Goal: Information Seeking & Learning: Check status

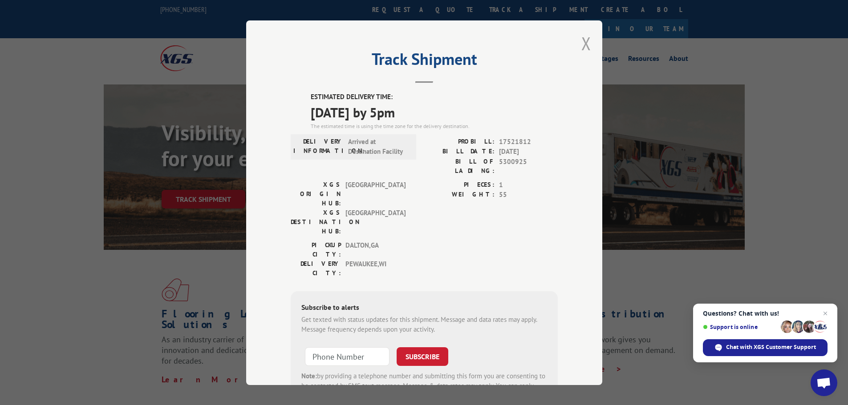
click at [583, 43] on button "Close modal" at bounding box center [586, 44] width 10 height 24
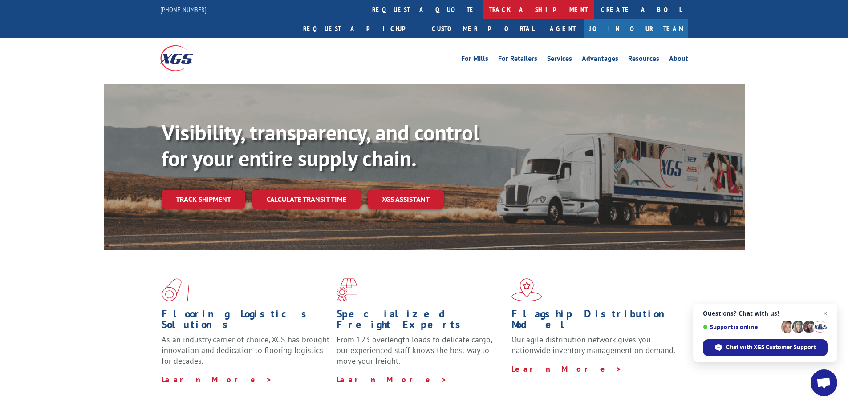
click at [482, 3] on link "track a shipment" at bounding box center [538, 9] width 112 height 19
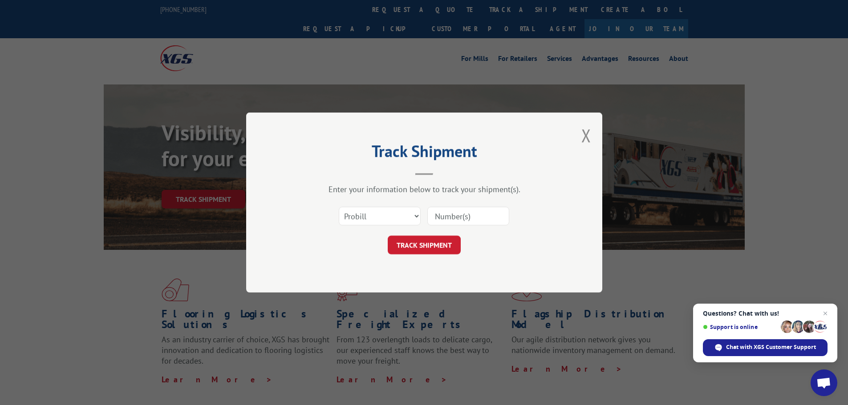
click at [453, 212] on input at bounding box center [468, 216] width 82 height 19
paste input "2188159718"
type input "2188159718"
click at [434, 247] on button "TRACK SHIPMENT" at bounding box center [424, 245] width 73 height 19
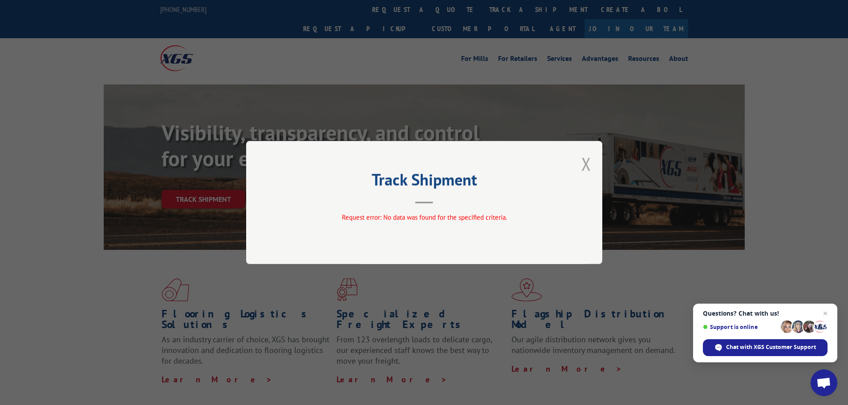
click at [584, 165] on button "Close modal" at bounding box center [586, 164] width 10 height 24
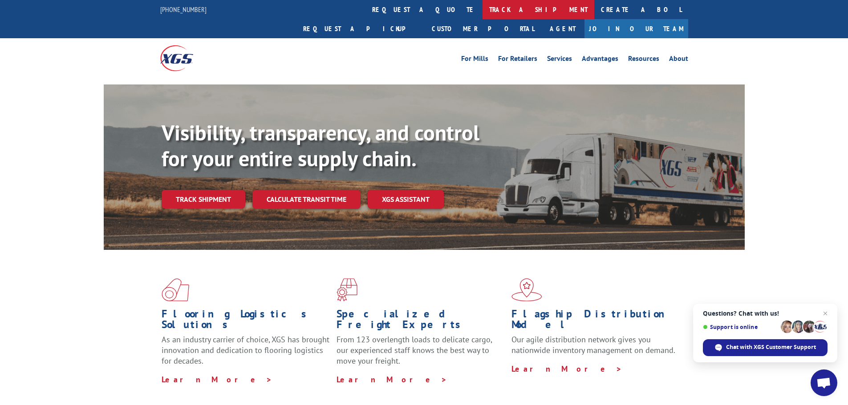
click at [482, 5] on link "track a shipment" at bounding box center [538, 9] width 112 height 19
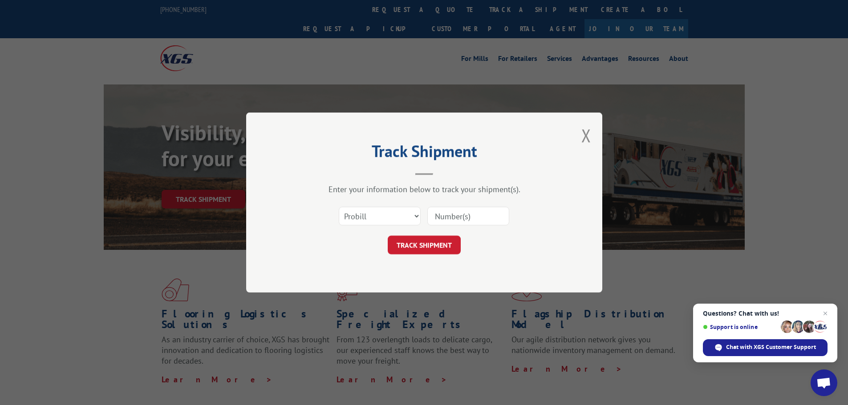
click at [473, 220] on input at bounding box center [468, 216] width 82 height 19
paste input "449321"
type input "449321"
click at [444, 241] on button "TRACK SHIPMENT" at bounding box center [424, 245] width 73 height 19
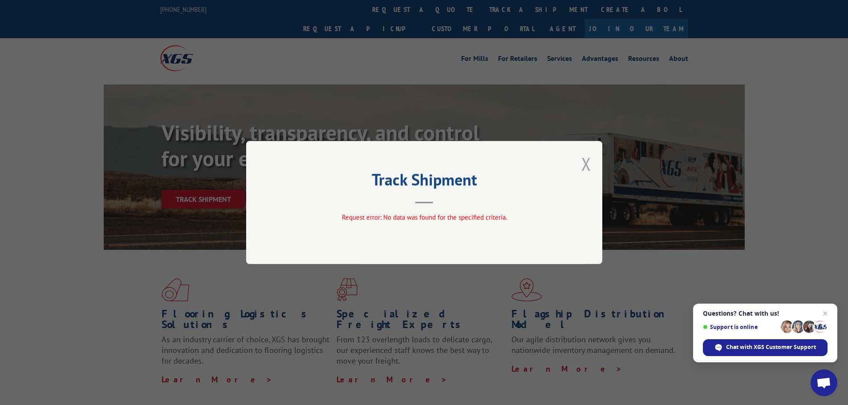
click at [588, 164] on button "Close modal" at bounding box center [586, 164] width 10 height 24
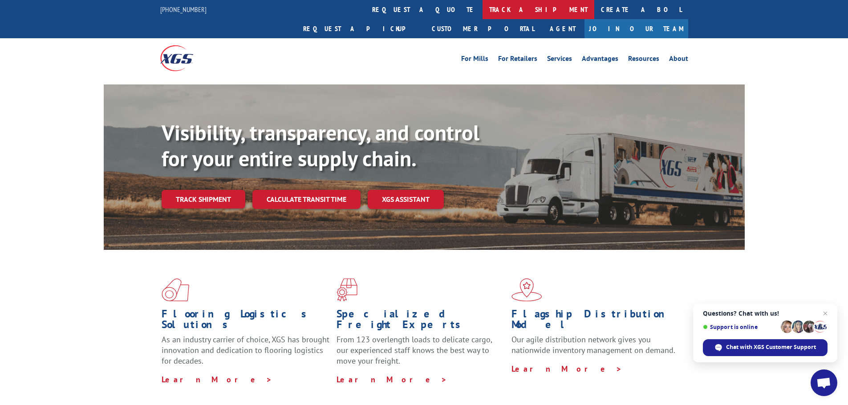
click at [482, 15] on link "track a shipment" at bounding box center [538, 9] width 112 height 19
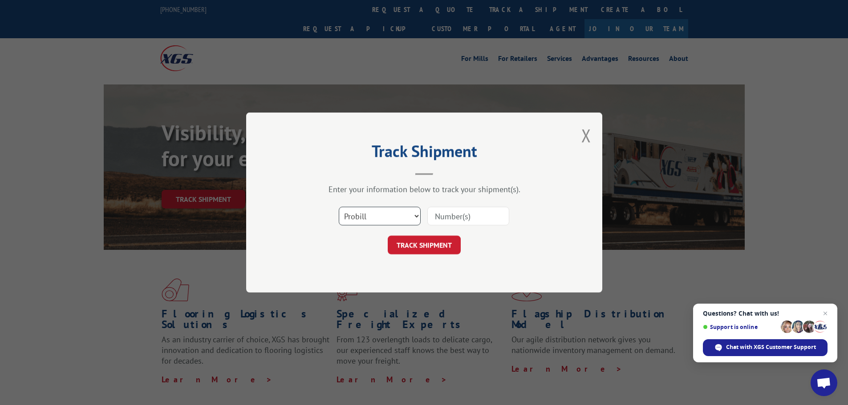
click at [374, 217] on select "Select category... Probill BOL PO" at bounding box center [380, 216] width 82 height 19
click at [463, 216] on input at bounding box center [468, 216] width 82 height 19
paste input "018009250904"
type input "018009250904"
click at [429, 244] on button "TRACK SHIPMENT" at bounding box center [424, 245] width 73 height 19
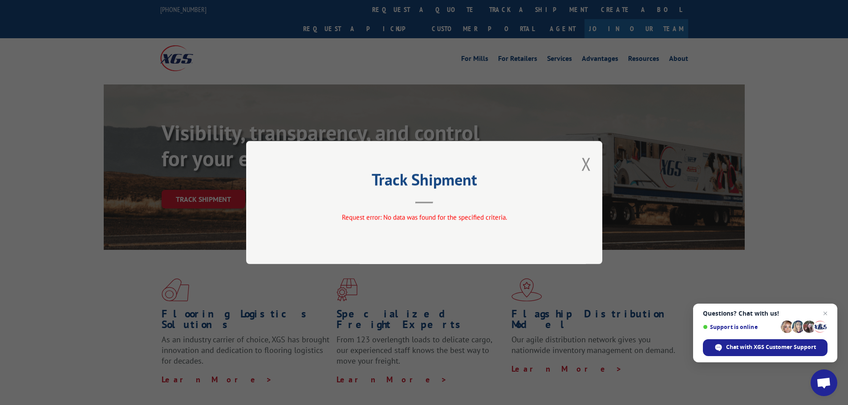
drag, startPoint x: 590, startPoint y: 162, endPoint x: 571, endPoint y: 117, distance: 49.5
click at [591, 156] on div "Track Shipment Request error: No data was found for the specified criteria." at bounding box center [424, 202] width 356 height 123
click at [582, 167] on button "Close modal" at bounding box center [586, 164] width 10 height 24
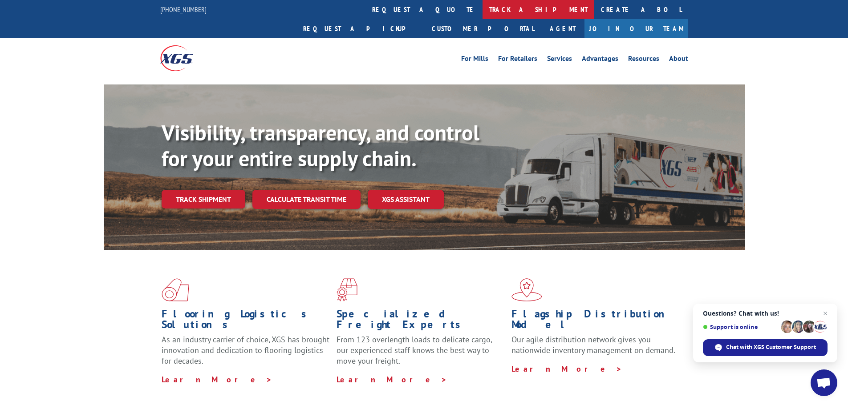
click at [482, 11] on link "track a shipment" at bounding box center [538, 9] width 112 height 19
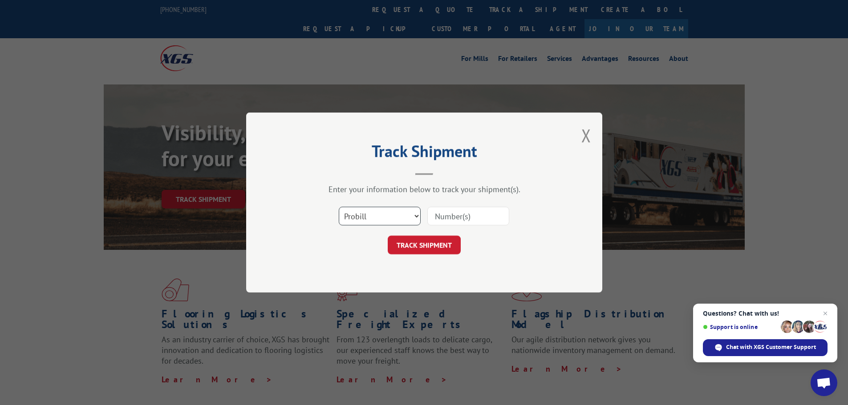
click at [378, 213] on select "Select category... Probill BOL PO" at bounding box center [380, 216] width 82 height 19
select select "po"
click at [339, 207] on select "Select category... Probill BOL PO" at bounding box center [380, 216] width 82 height 19
click at [432, 219] on input at bounding box center [468, 216] width 82 height 19
paste input "24549976"
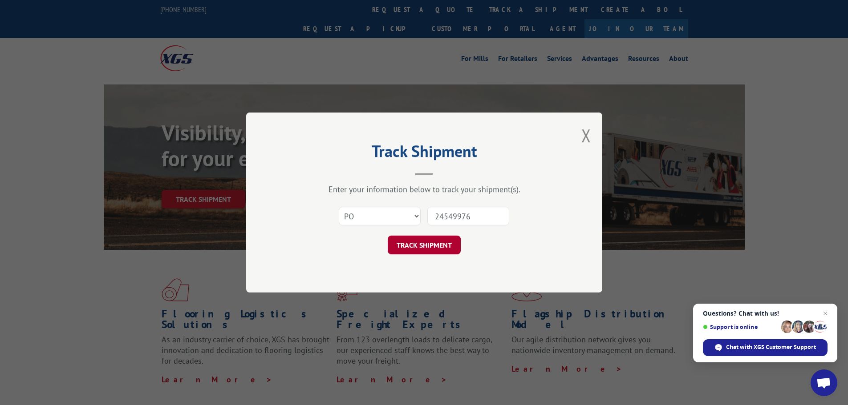
type input "24549976"
click at [438, 240] on button "TRACK SHIPMENT" at bounding box center [424, 245] width 73 height 19
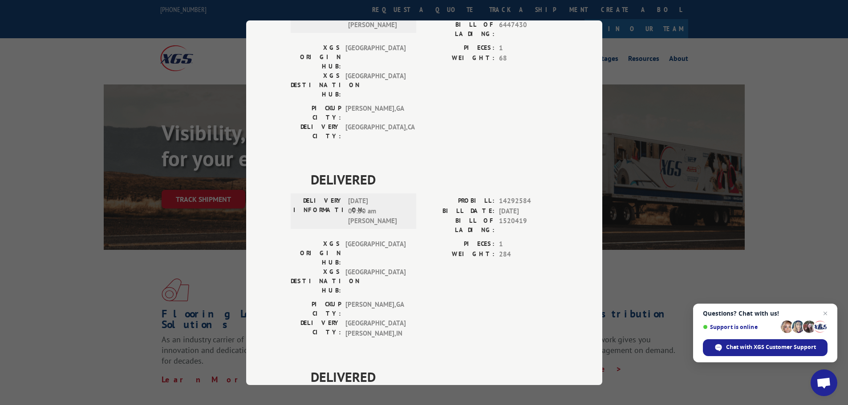
scroll to position [4, 0]
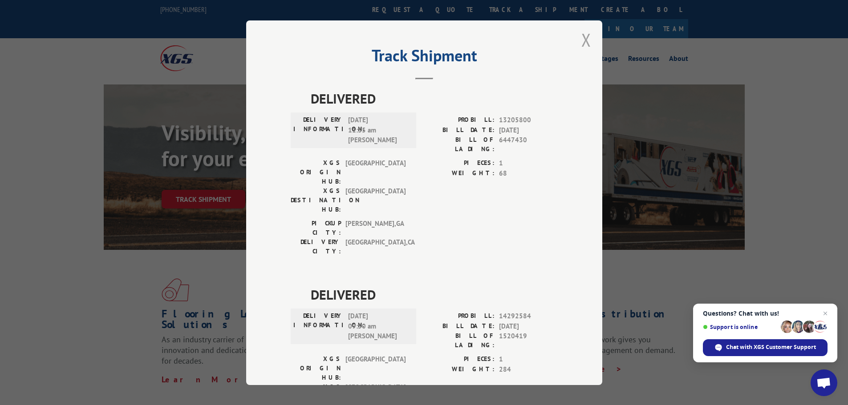
click at [581, 36] on button "Close modal" at bounding box center [586, 40] width 10 height 24
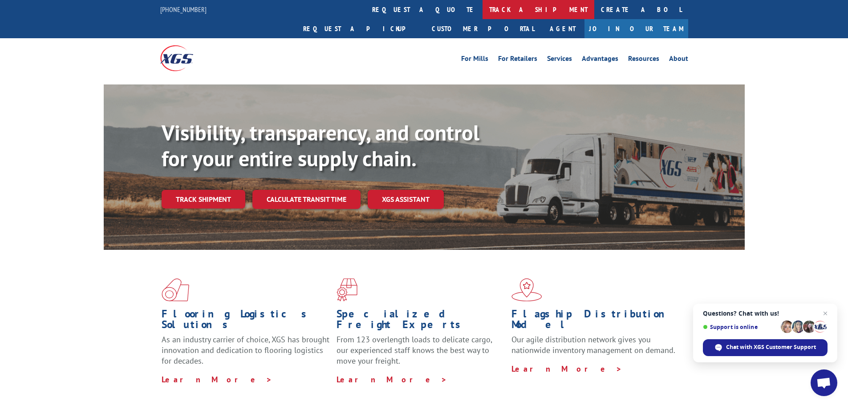
click at [482, 8] on link "track a shipment" at bounding box center [538, 9] width 112 height 19
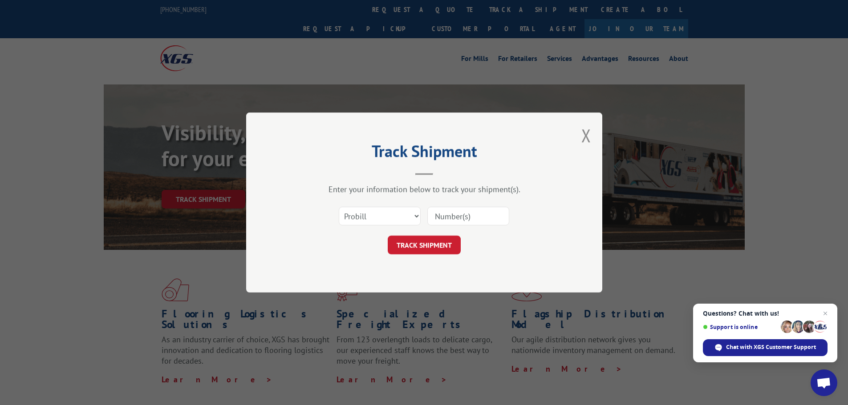
click at [447, 217] on input at bounding box center [468, 216] width 82 height 19
paste input "451023"
type input "451023"
click at [441, 246] on button "TRACK SHIPMENT" at bounding box center [424, 245] width 73 height 19
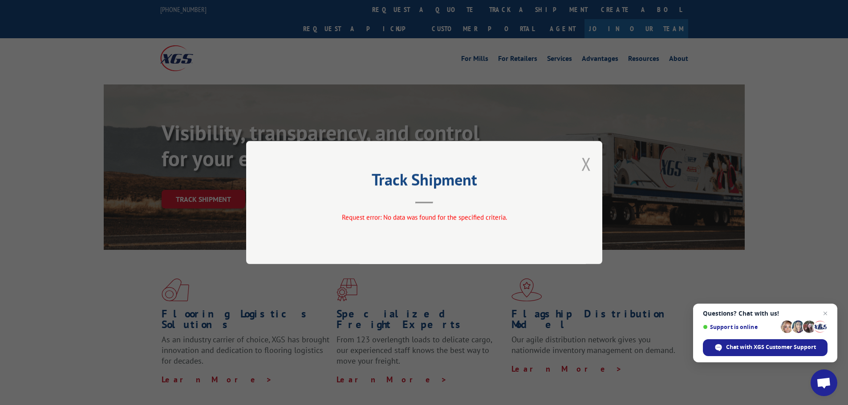
click at [582, 162] on button "Close modal" at bounding box center [586, 164] width 10 height 24
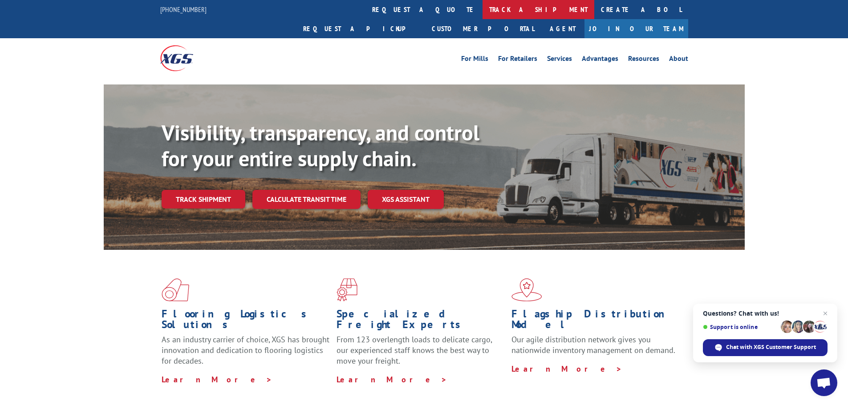
drag, startPoint x: 409, startPoint y: 12, endPoint x: 412, endPoint y: 15, distance: 5.0
click at [482, 12] on link "track a shipment" at bounding box center [538, 9] width 112 height 19
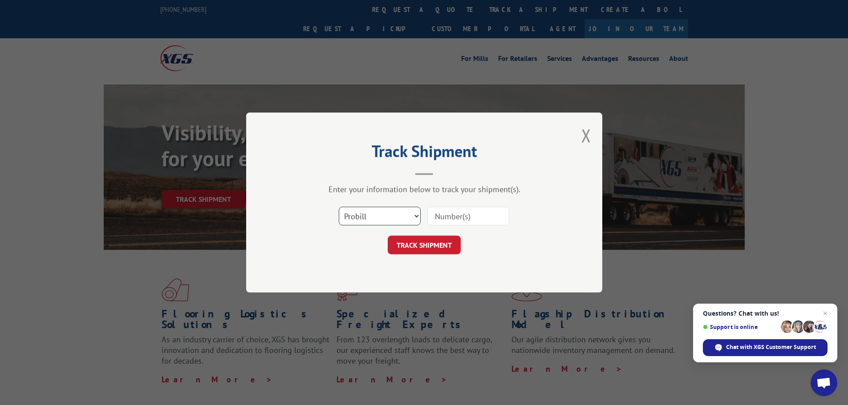
click at [385, 218] on select "Select category... Probill BOL PO" at bounding box center [380, 216] width 82 height 19
select select "po"
click at [339, 207] on select "Select category... Probill BOL PO" at bounding box center [380, 216] width 82 height 19
click at [451, 223] on input at bounding box center [468, 216] width 82 height 19
paste input "24500039"
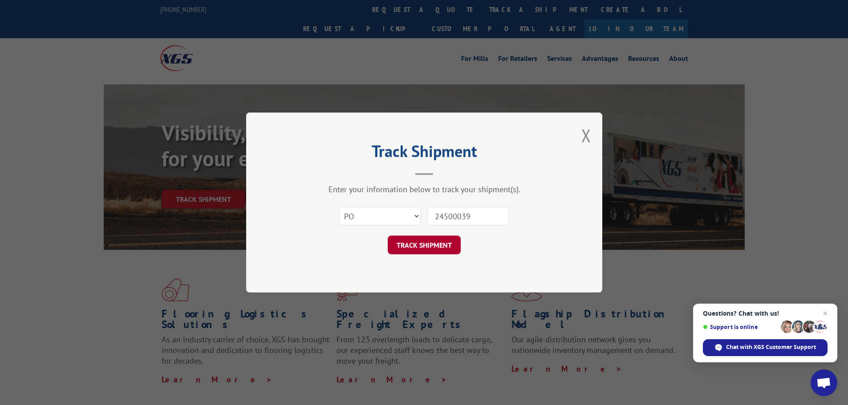
type input "24500039"
click at [442, 243] on button "TRACK SHIPMENT" at bounding box center [424, 245] width 73 height 19
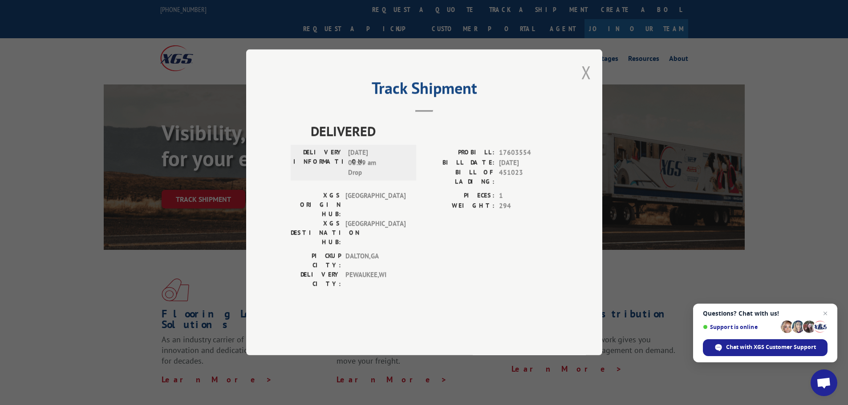
click at [585, 84] on button "Close modal" at bounding box center [586, 73] width 10 height 24
